Goal: Task Accomplishment & Management: Manage account settings

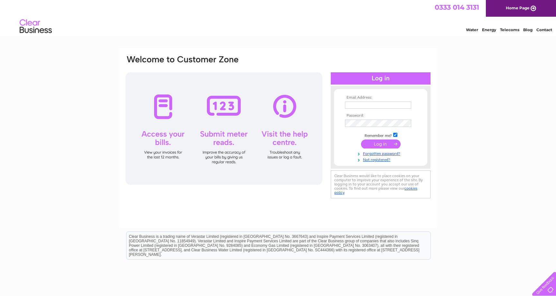
click at [395, 78] on div at bounding box center [381, 78] width 100 height 12
click at [350, 109] on td at bounding box center [380, 105] width 75 height 10
paste input "gail@tunnah.com"
type input "gail@tunnah.com"
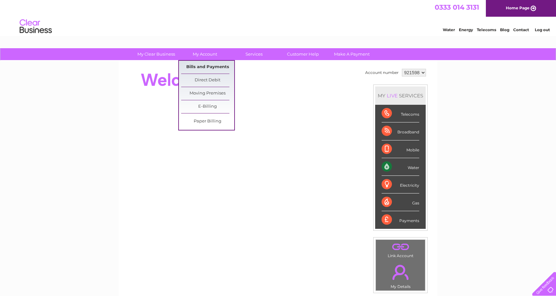
click at [205, 66] on link "Bills and Payments" at bounding box center [207, 67] width 53 height 13
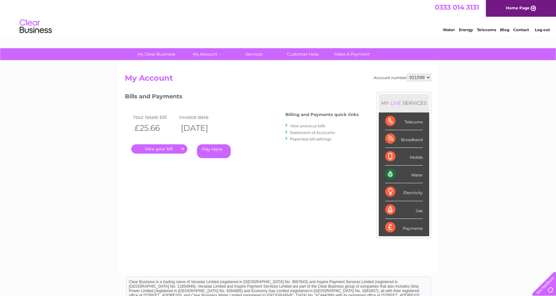
click at [162, 148] on link "." at bounding box center [159, 149] width 56 height 9
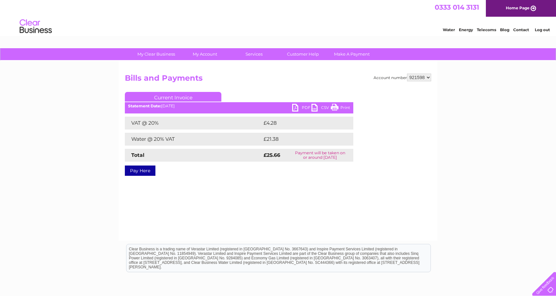
click at [306, 106] on link "PDF" at bounding box center [301, 108] width 19 height 9
click at [541, 29] on link "Log out" at bounding box center [542, 29] width 15 height 5
